Goal: Book appointment/travel/reservation

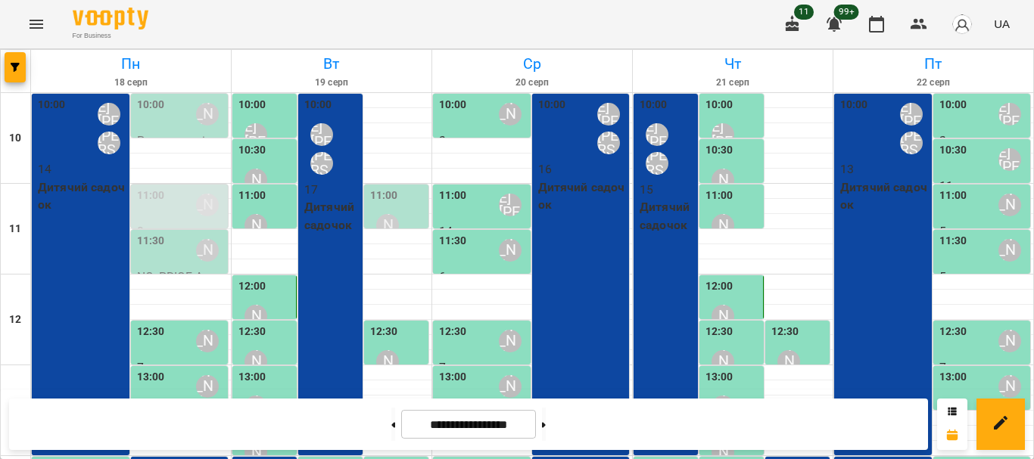
scroll to position [428, 0]
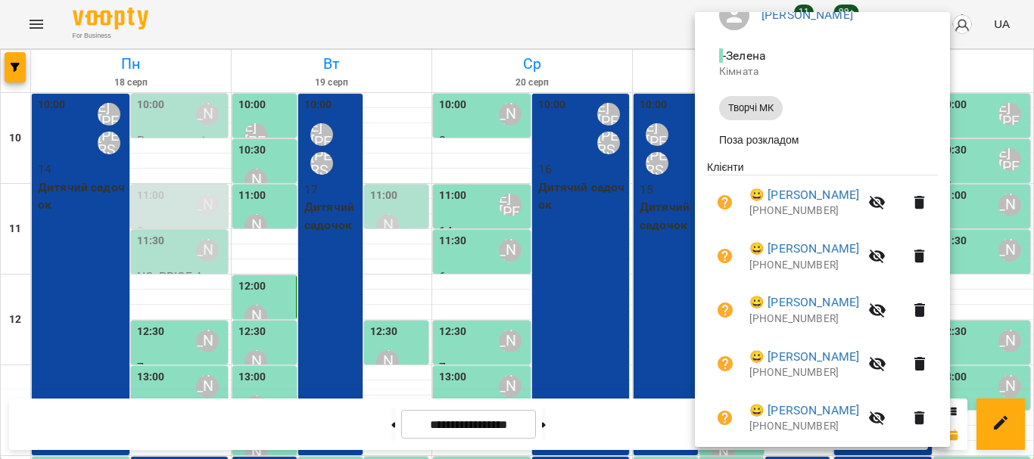
scroll to position [151, 0]
click at [665, 269] on div at bounding box center [517, 229] width 1034 height 459
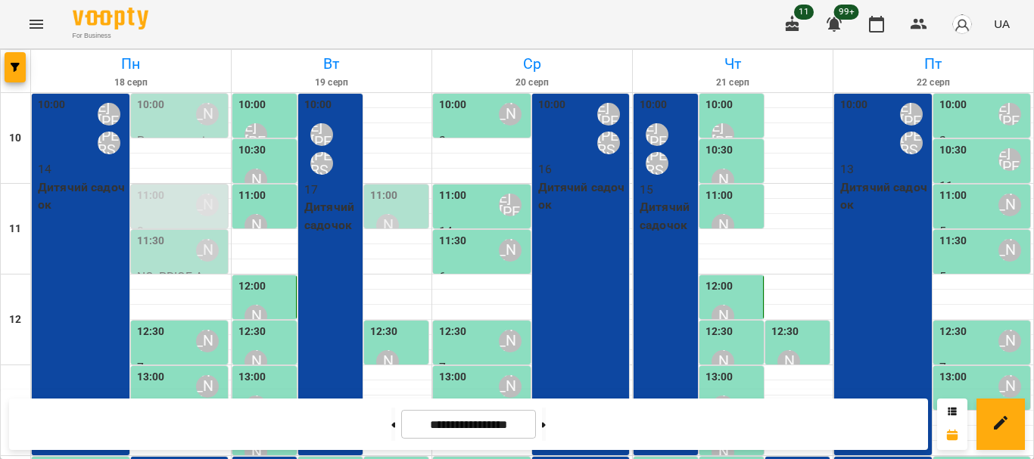
scroll to position [353, 0]
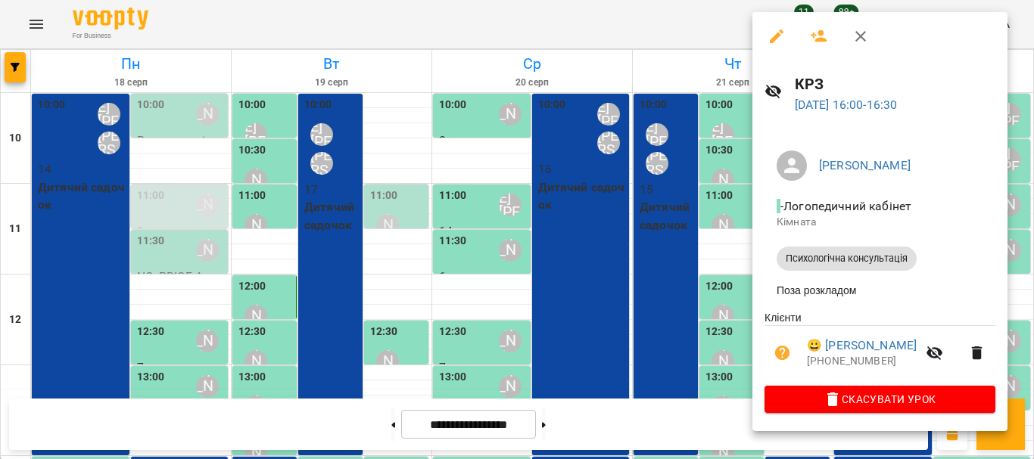
click at [814, 40] on icon "button" at bounding box center [819, 36] width 18 height 18
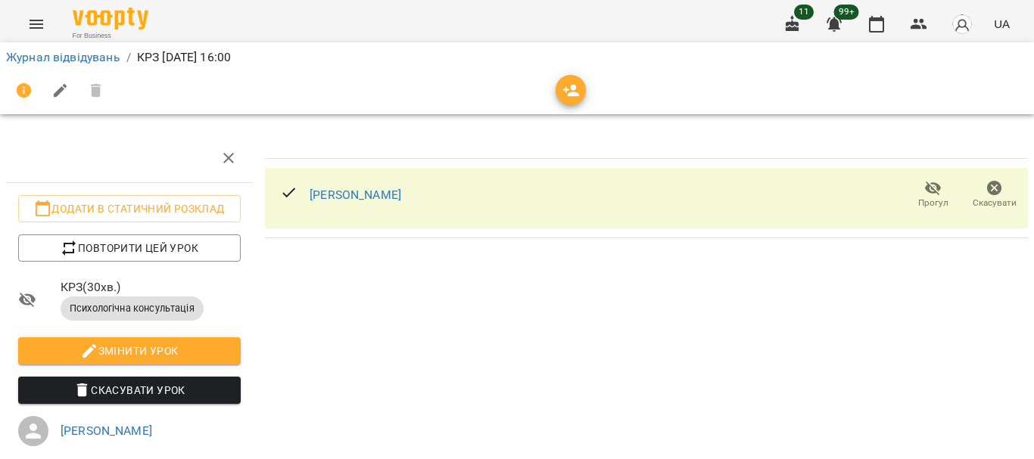
click at [567, 92] on icon "button" at bounding box center [571, 91] width 18 height 18
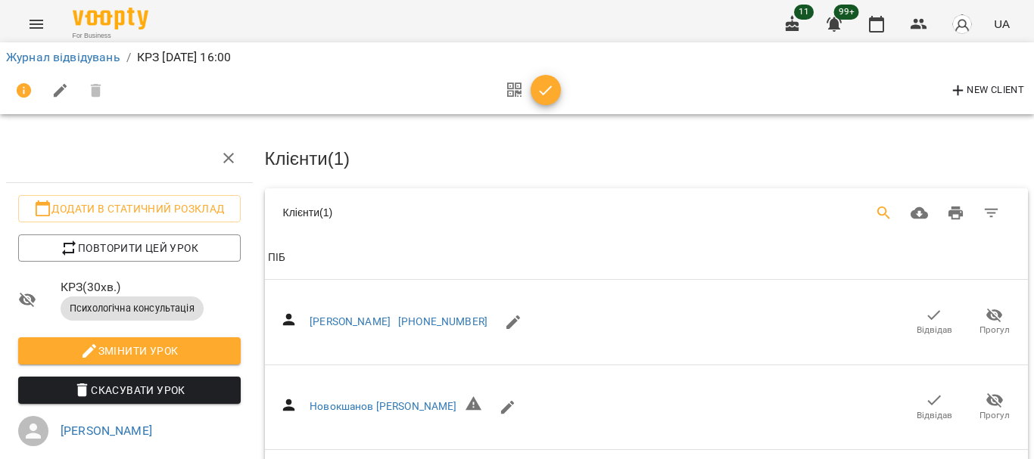
click at [875, 212] on icon "Search" at bounding box center [884, 213] width 18 height 18
click at [875, 210] on icon "Search" at bounding box center [884, 213] width 18 height 18
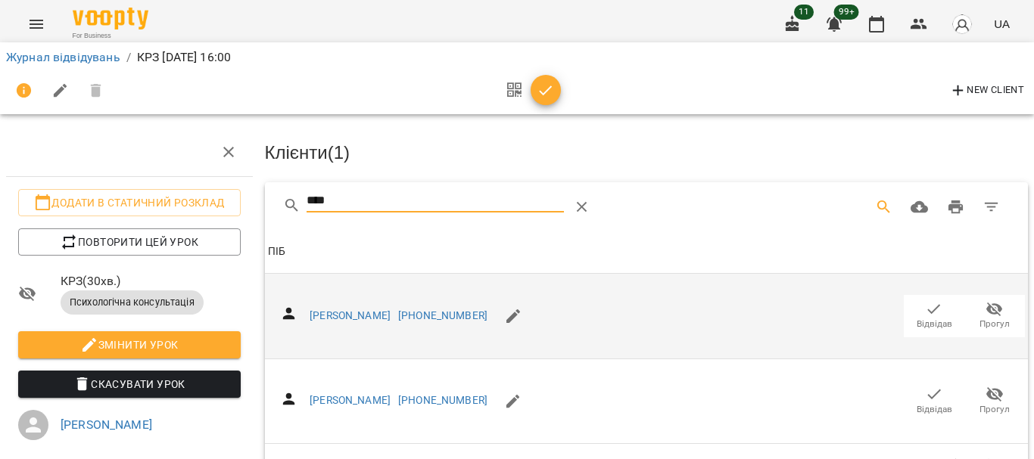
scroll to position [151, 0]
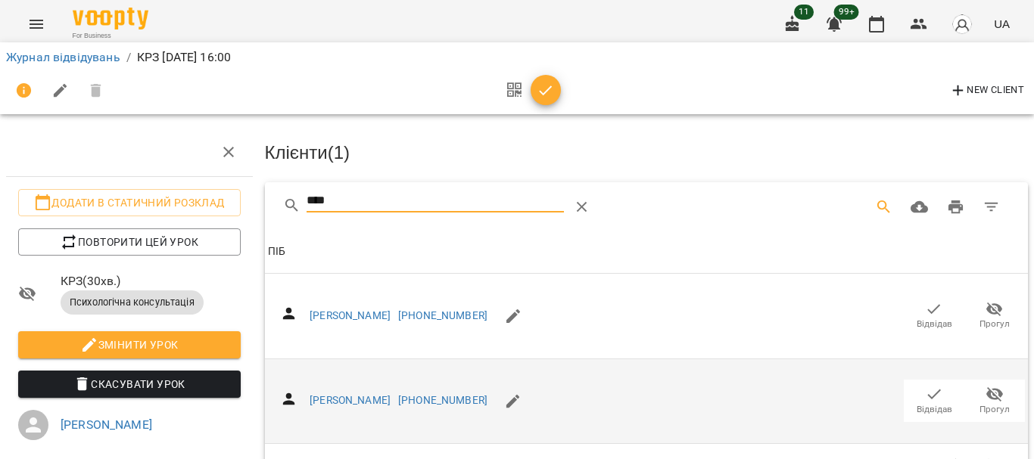
type input "****"
click at [925, 385] on icon "button" at bounding box center [934, 394] width 18 height 18
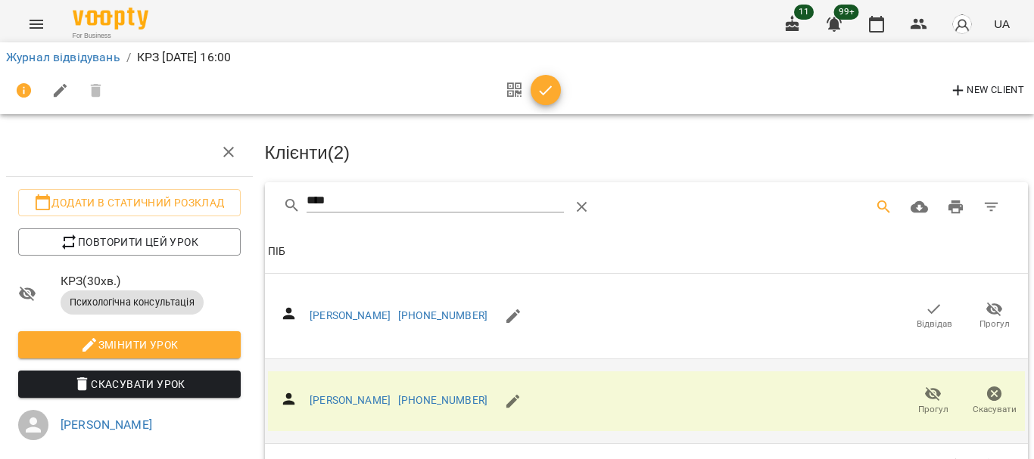
click at [552, 91] on icon "button" at bounding box center [545, 91] width 18 height 18
